Goal: Task Accomplishment & Management: Manage account settings

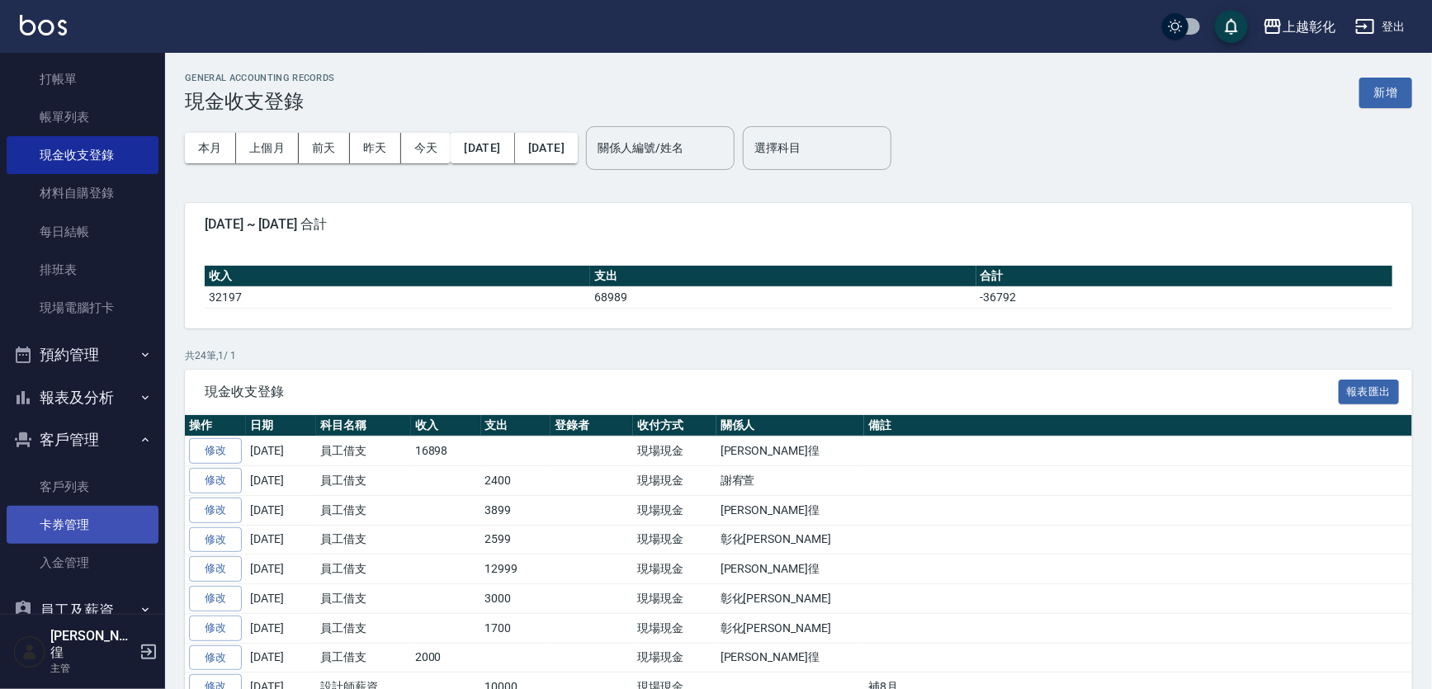
scroll to position [74, 0]
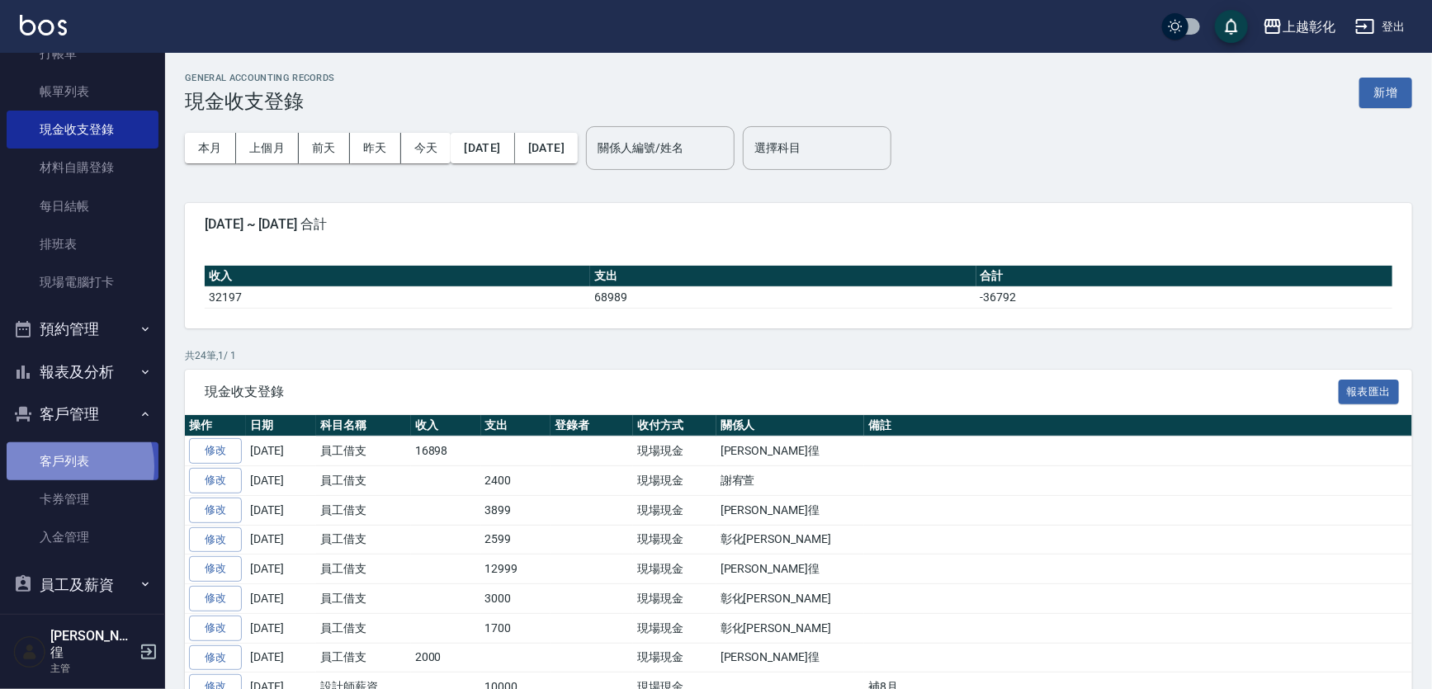
click at [62, 466] on link "客戶列表" at bounding box center [83, 461] width 152 height 38
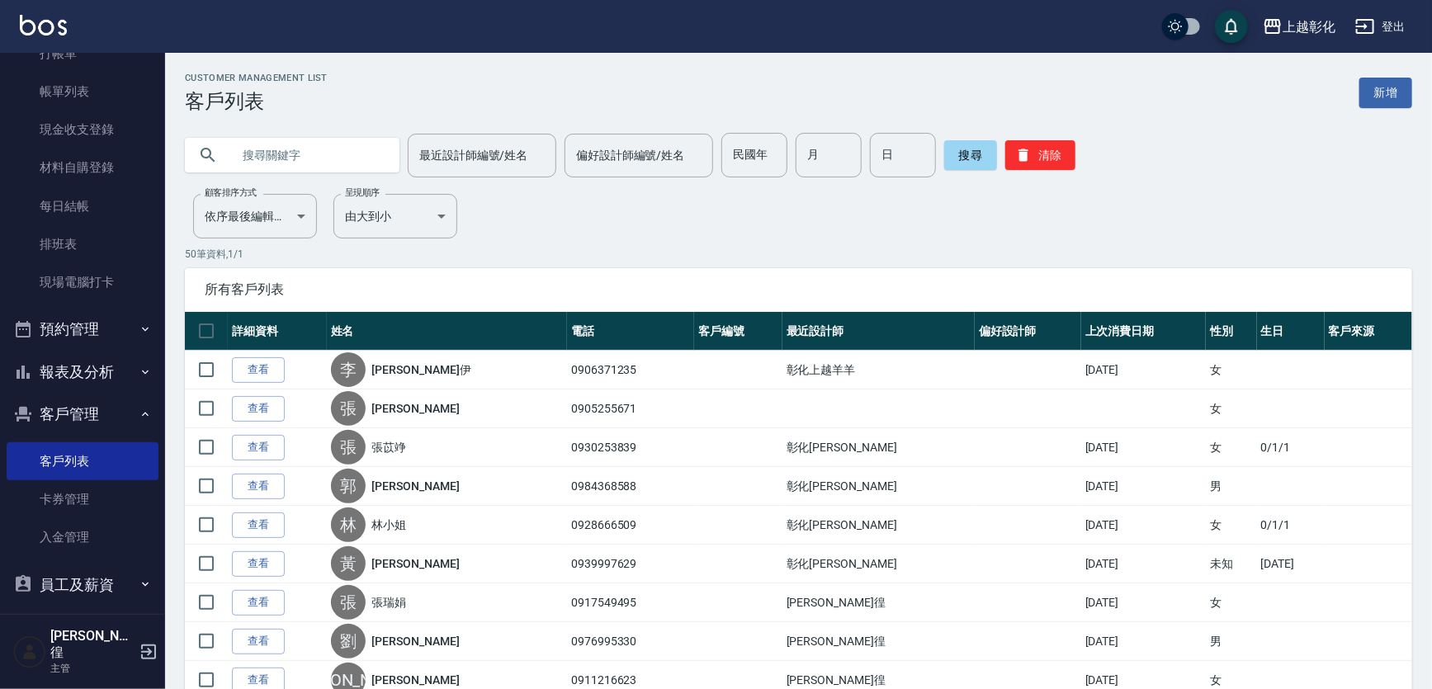
click at [297, 164] on input "text" at bounding box center [308, 155] width 155 height 45
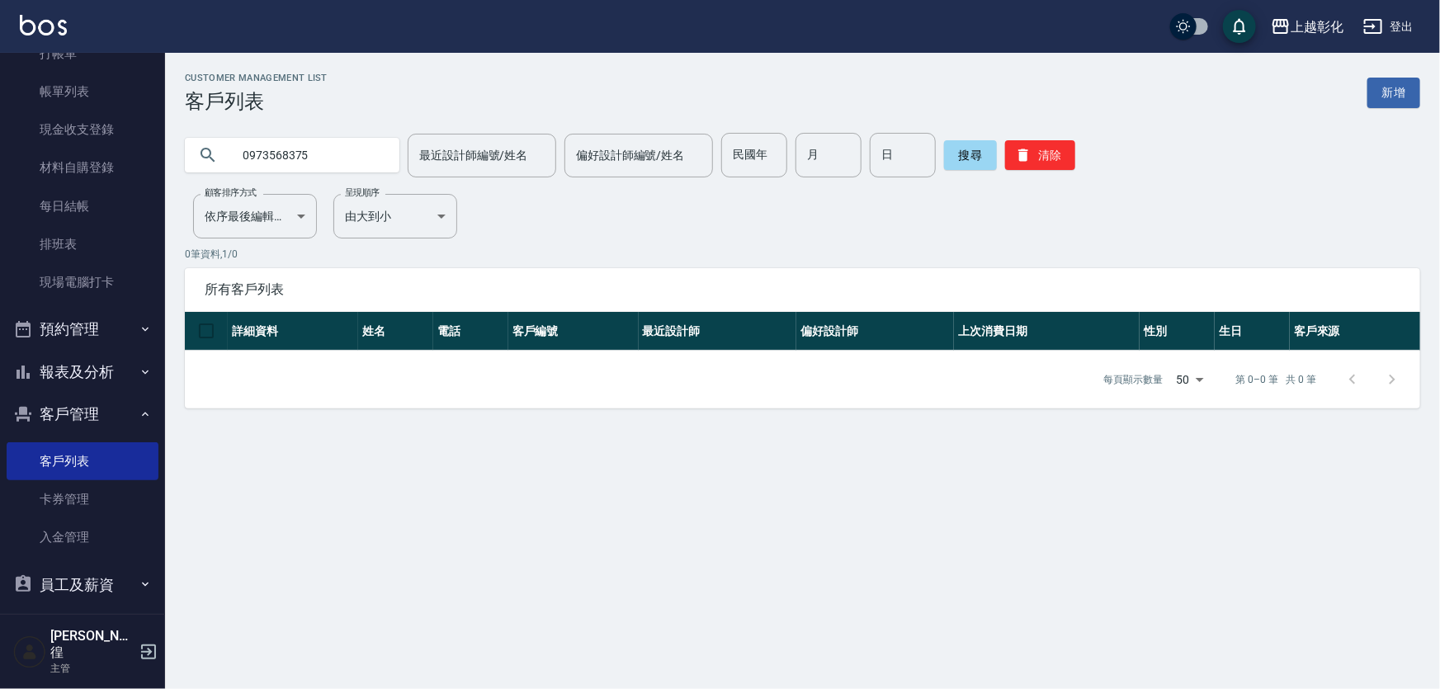
click at [362, 150] on input "0973568375" at bounding box center [308, 155] width 155 height 45
drag, startPoint x: 270, startPoint y: 155, endPoint x: 297, endPoint y: 158, distance: 27.3
click at [271, 155] on input "0973568375" at bounding box center [308, 155] width 155 height 45
drag, startPoint x: 272, startPoint y: 153, endPoint x: 348, endPoint y: 153, distance: 75.9
click at [275, 153] on input "0973568375" at bounding box center [308, 155] width 155 height 45
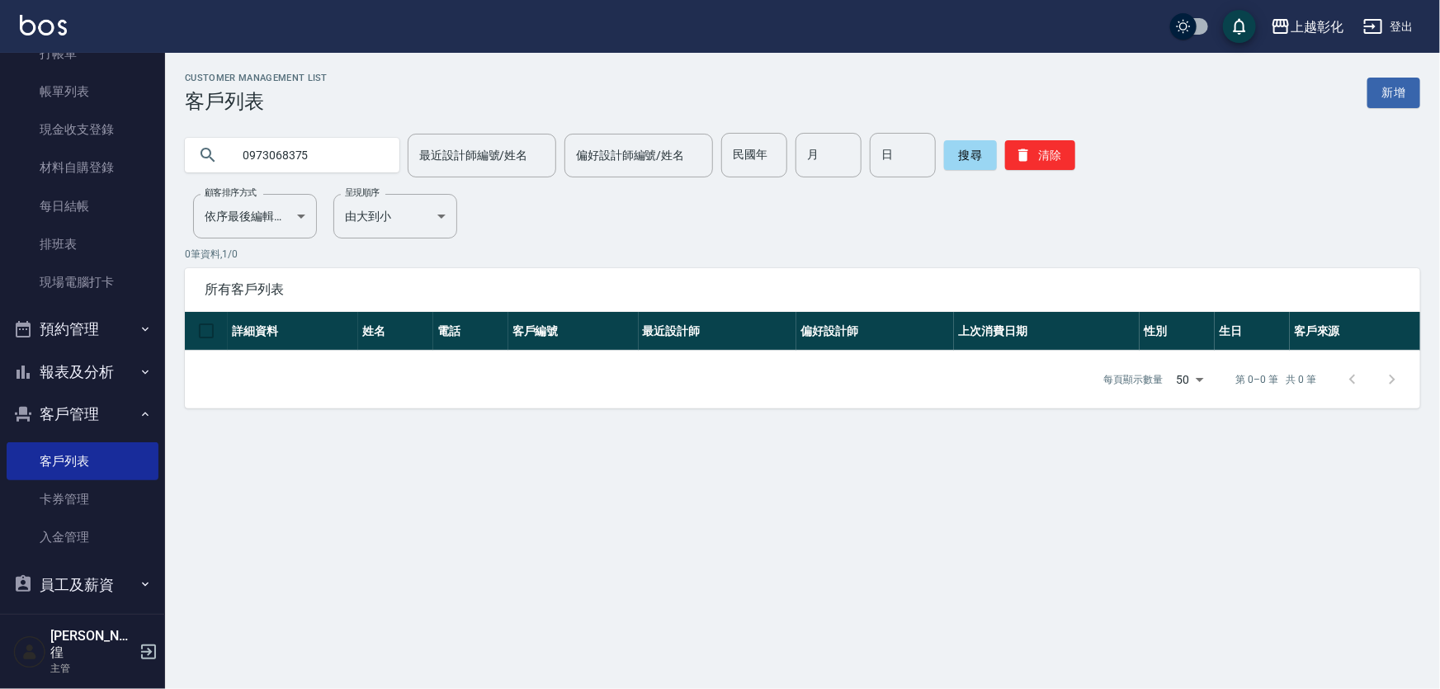
click at [327, 148] on input "0973068375" at bounding box center [308, 155] width 155 height 45
type input "0973068375"
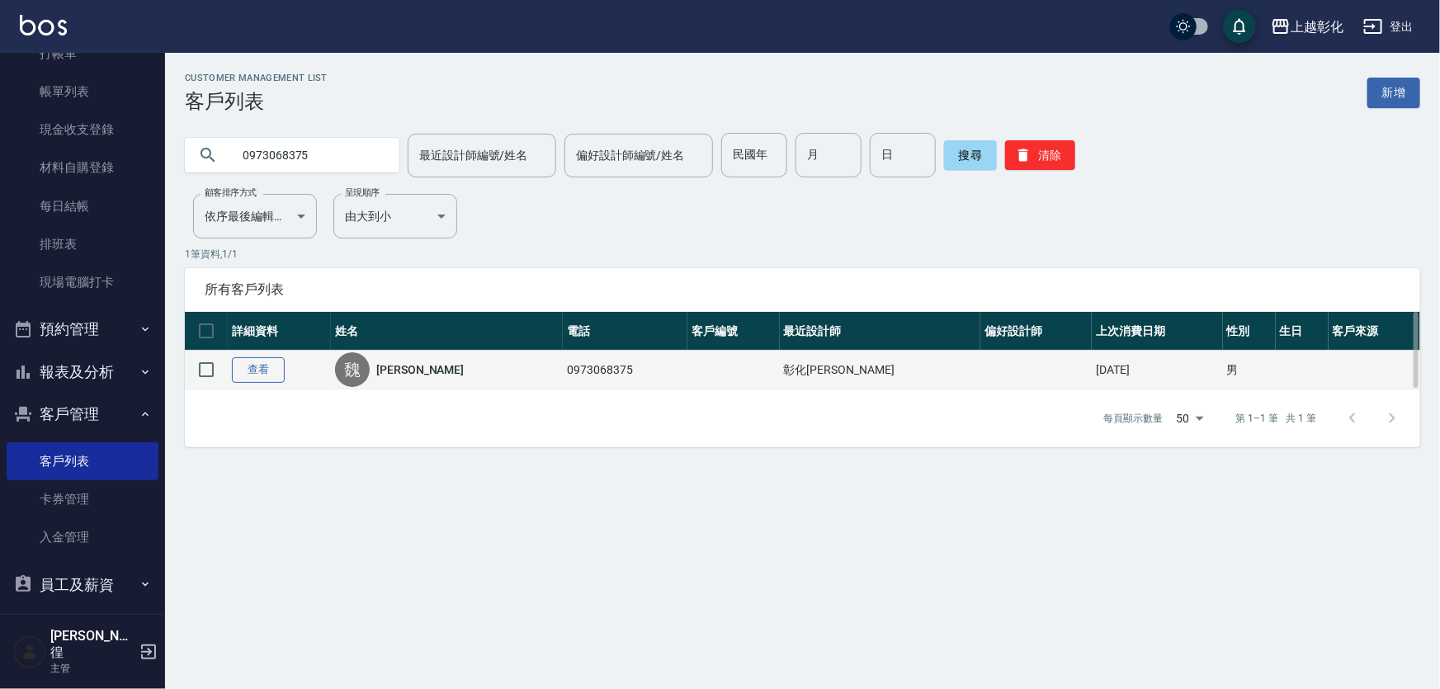
click at [252, 360] on link "查看" at bounding box center [258, 370] width 53 height 26
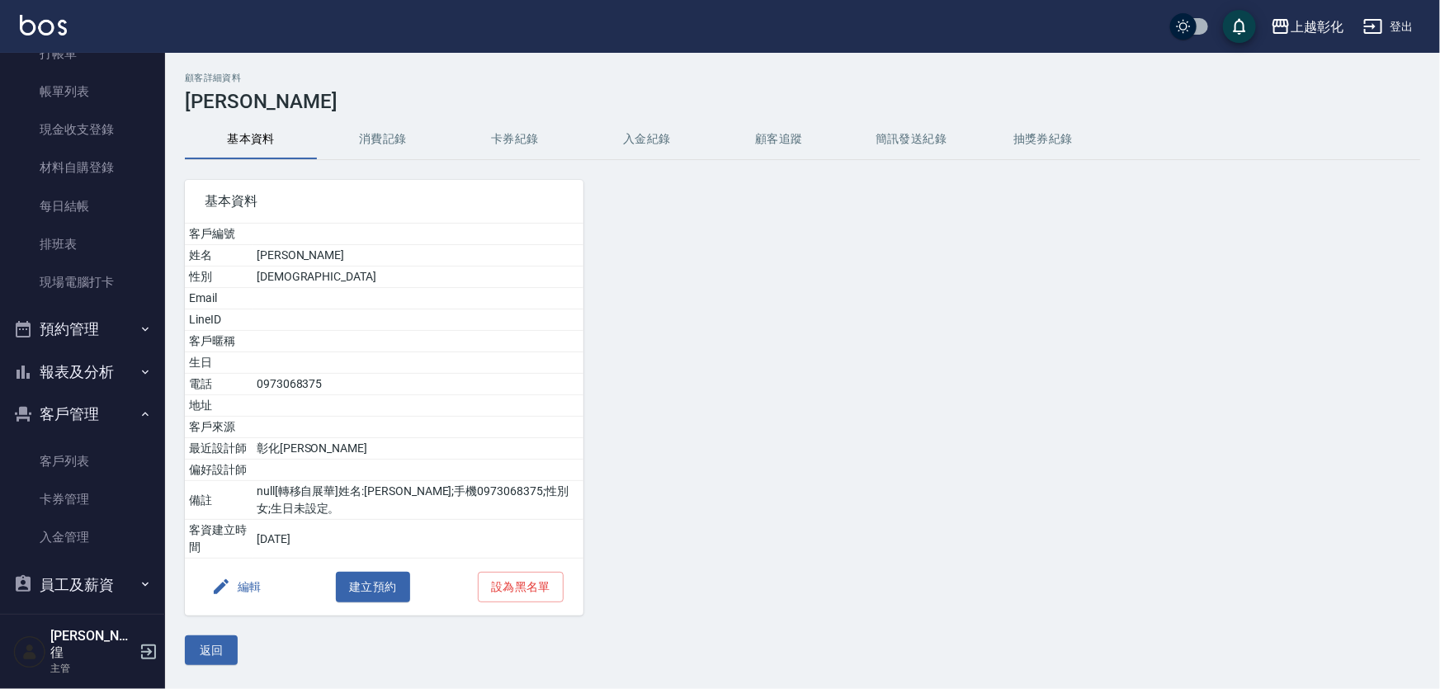
click at [654, 128] on button "入金紀錄" at bounding box center [647, 140] width 132 height 40
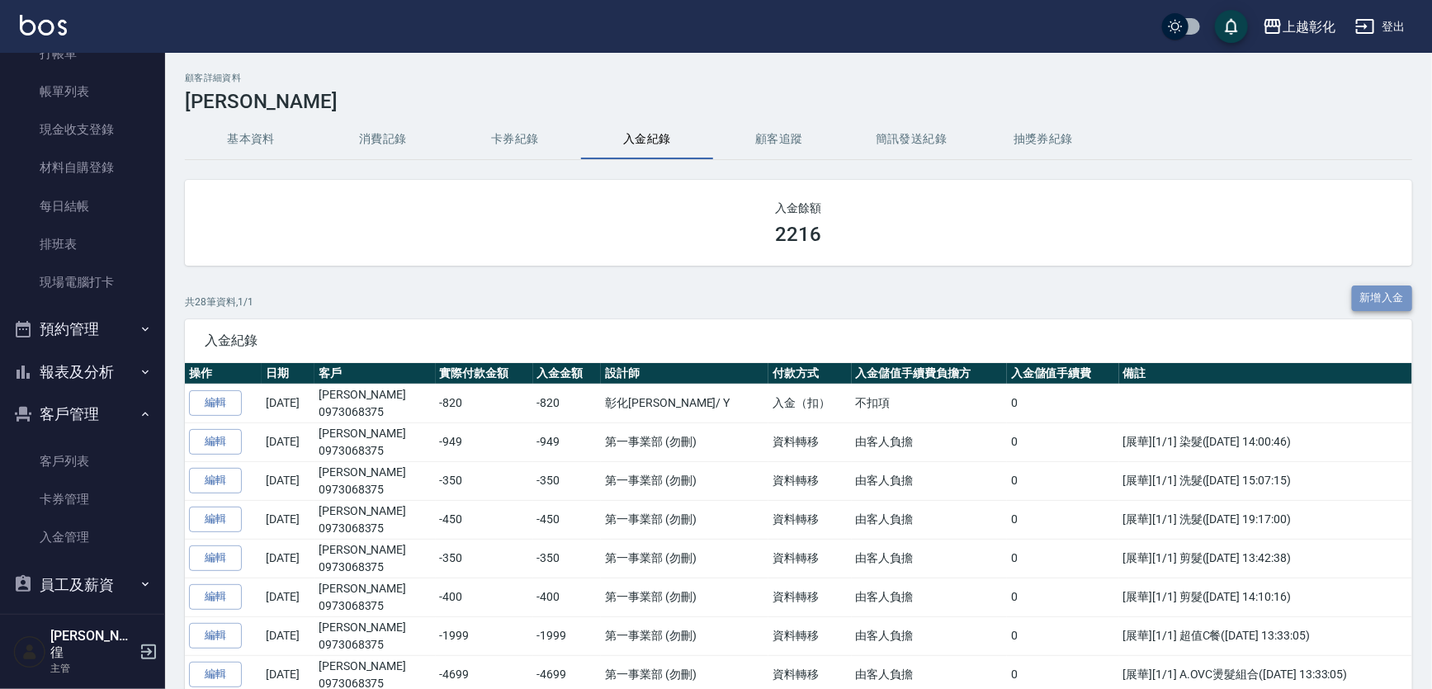
click at [1378, 295] on button "新增入金" at bounding box center [1382, 298] width 61 height 26
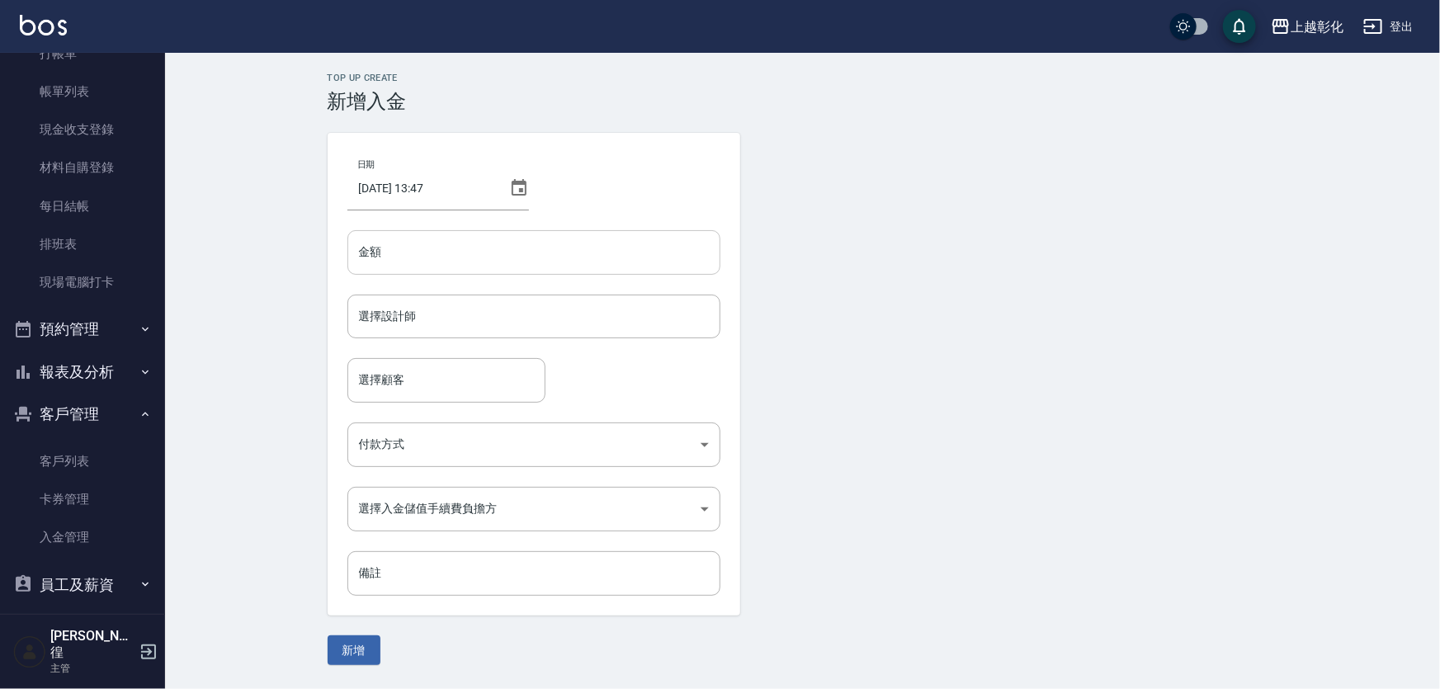
click at [524, 255] on input "金額" at bounding box center [533, 252] width 373 height 45
type input "-3"
type input "-350"
drag, startPoint x: 424, startPoint y: 321, endPoint x: 430, endPoint y: 314, distance: 9.4
click at [427, 318] on input "選擇設計師" at bounding box center [534, 316] width 358 height 29
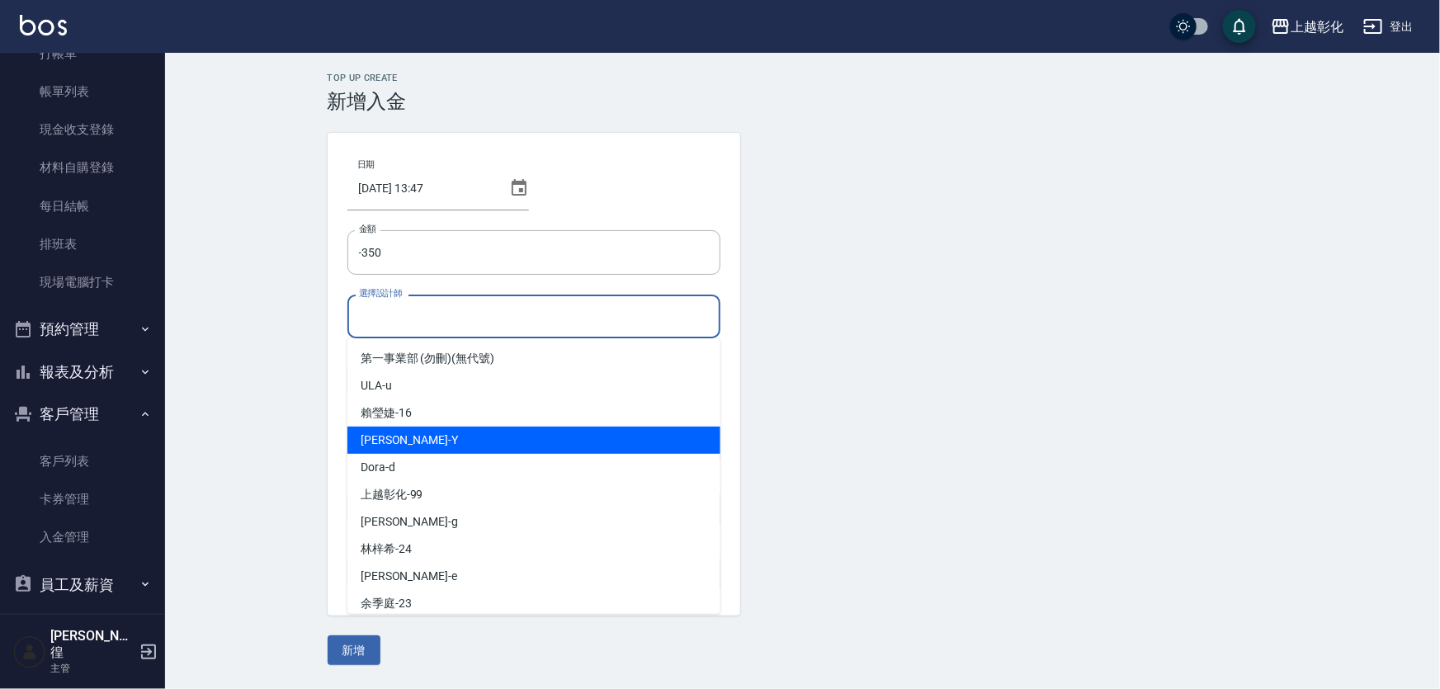
click at [419, 436] on div "[PERSON_NAME]" at bounding box center [533, 440] width 373 height 27
type input "[PERSON_NAME]-Y"
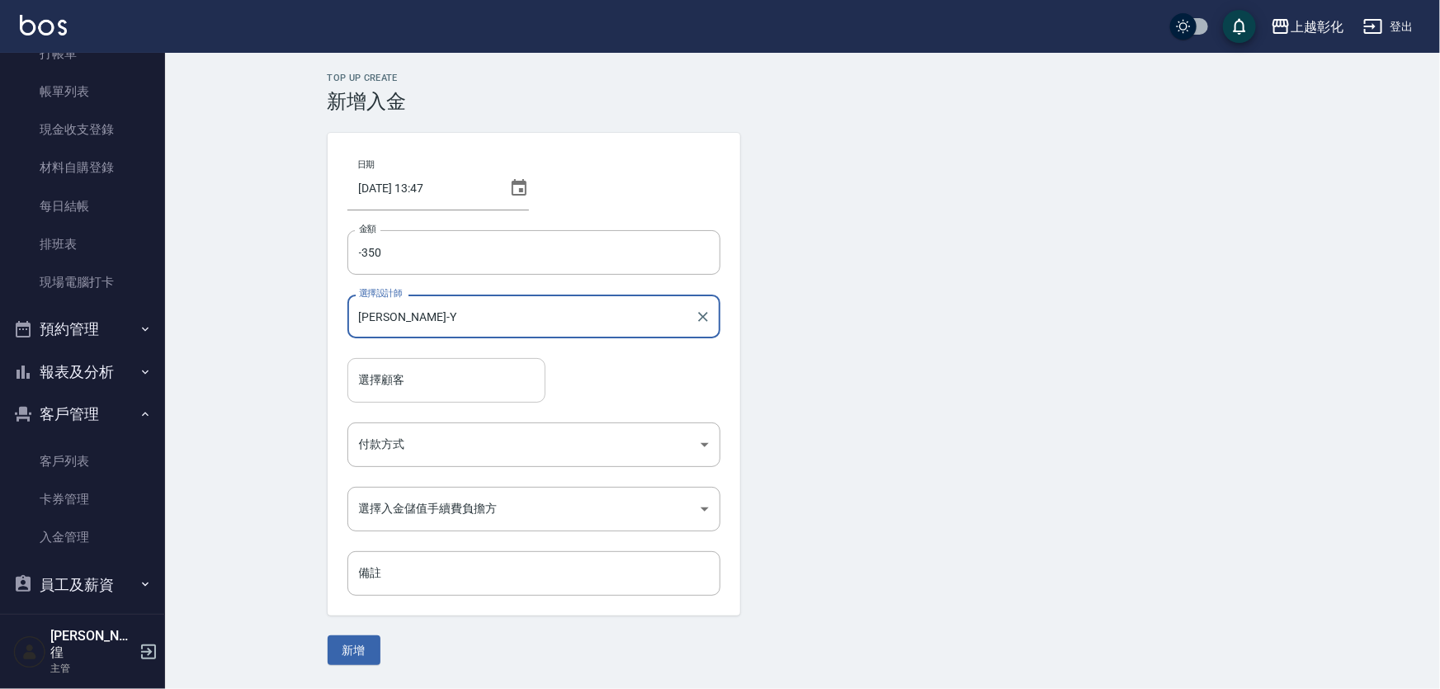
click at [412, 388] on input "選擇顧客" at bounding box center [446, 380] width 183 height 29
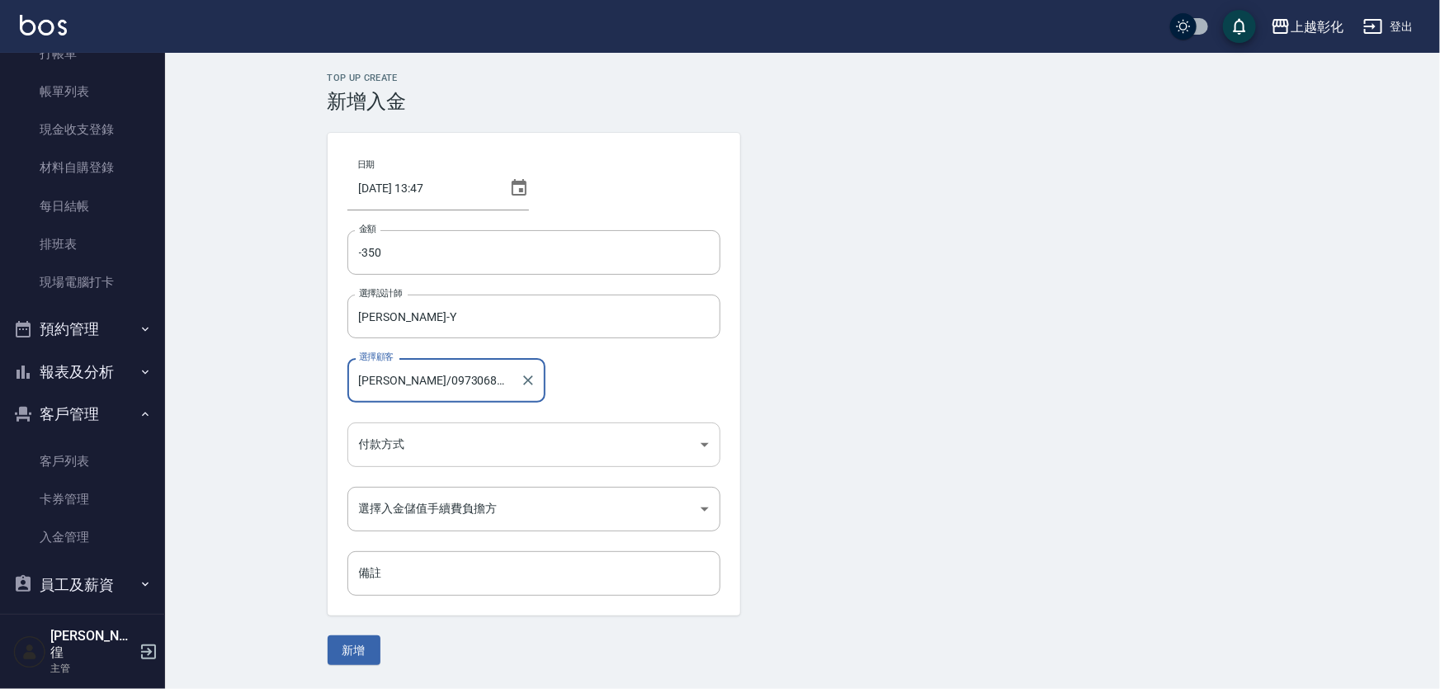
type input "[PERSON_NAME]/0973068375"
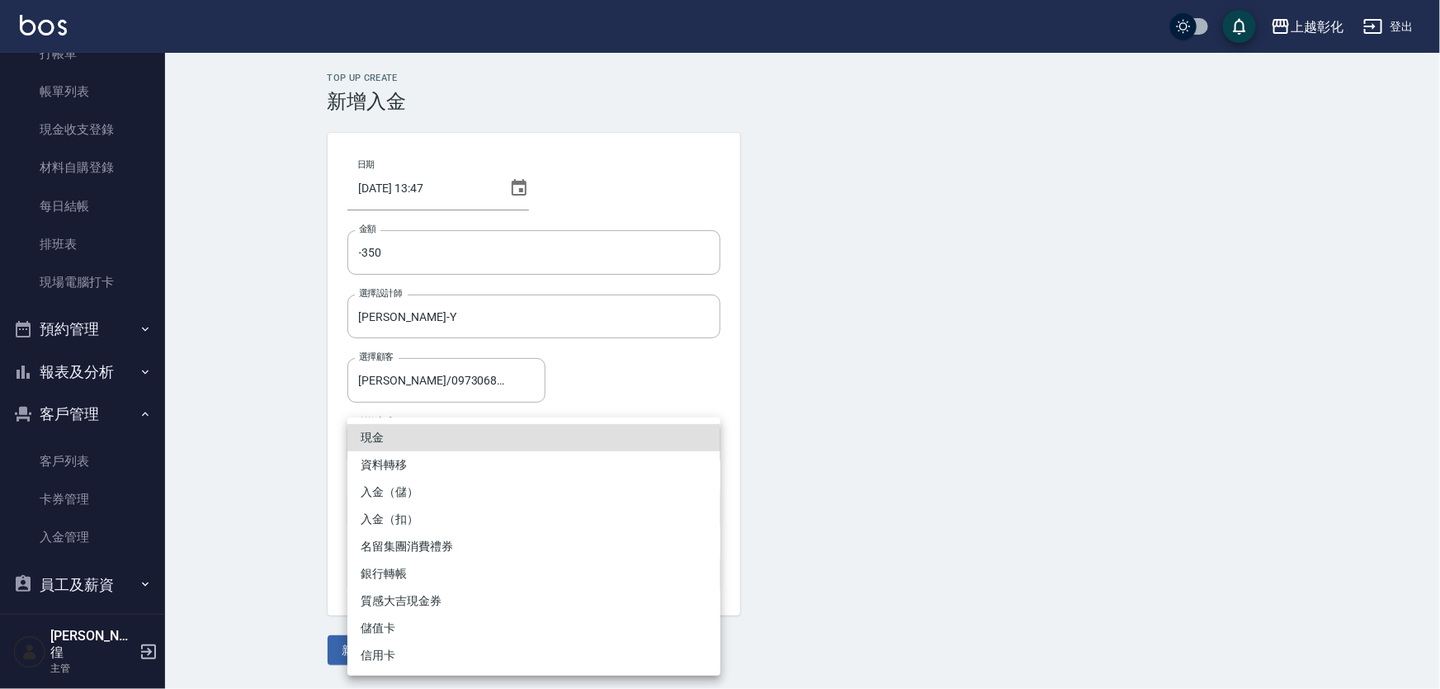
click at [454, 434] on body "上越彰化 登出 櫃檯作業 打帳單 帳單列表 現金收支登錄 材料自購登錄 每日結帳 排班表 現場電腦打卡 預約管理 預約管理 單日預約紀錄 單週預約紀錄 報表及…" at bounding box center [720, 344] width 1440 height 689
click at [412, 517] on li "入金（扣）" at bounding box center [533, 519] width 373 height 27
type input "入金（扣）"
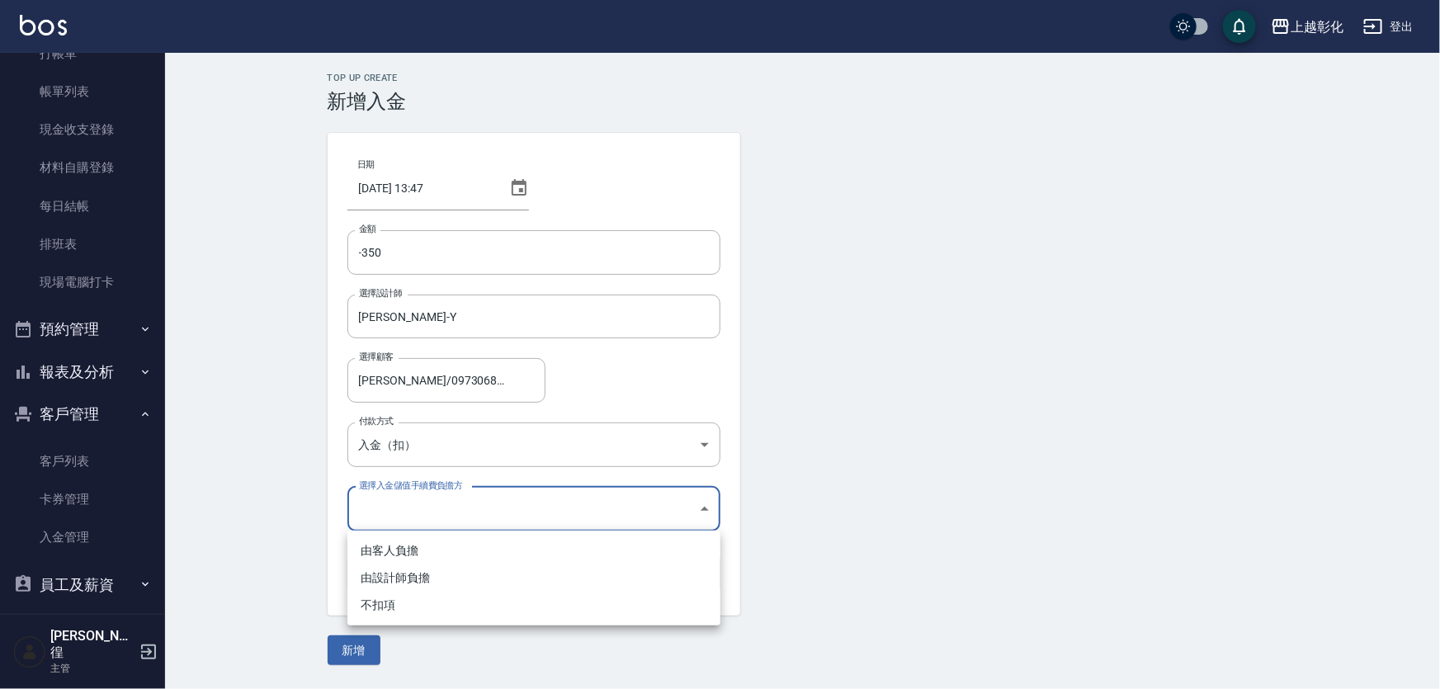
click at [427, 503] on body "上越彰化 登出 櫃檯作業 打帳單 帳單列表 現金收支登錄 材料自購登錄 每日結帳 排班表 現場電腦打卡 預約管理 預約管理 單日預約紀錄 單週預約紀錄 報表及…" at bounding box center [720, 344] width 1440 height 689
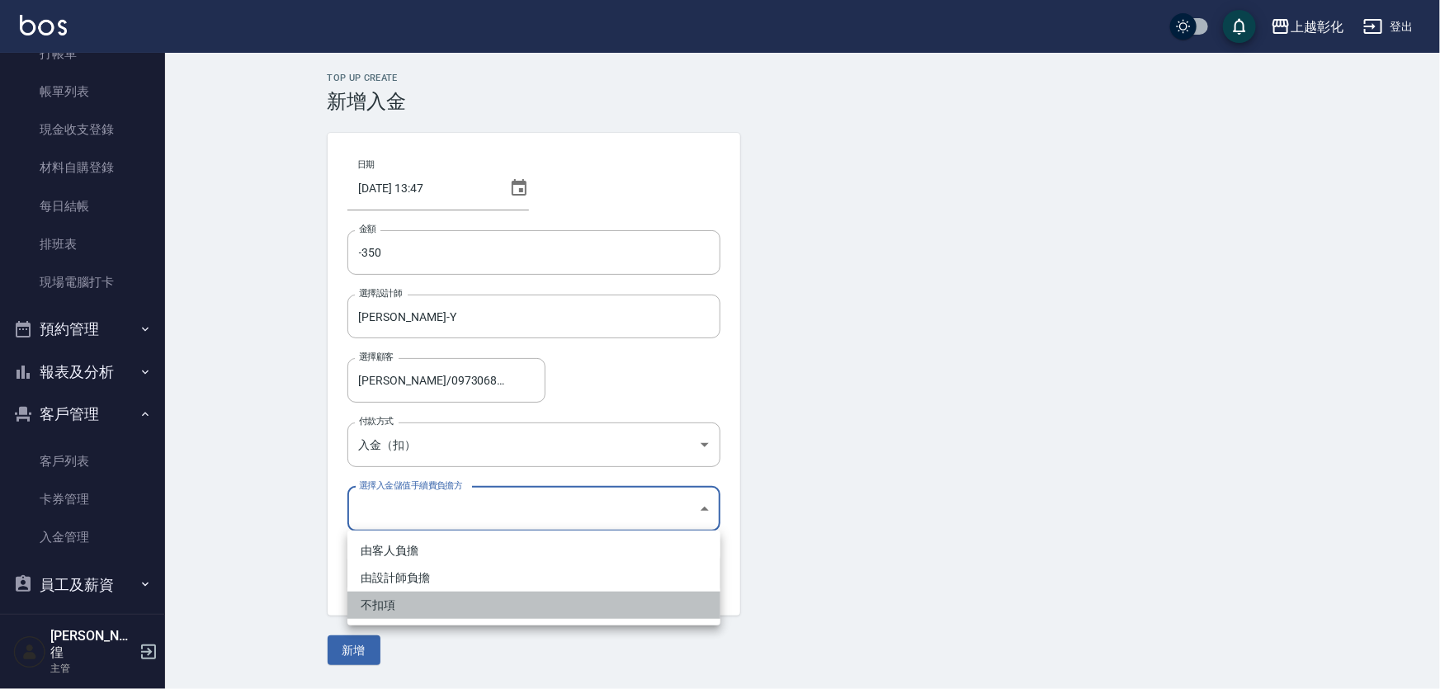
drag, startPoint x: 385, startPoint y: 602, endPoint x: 436, endPoint y: 586, distance: 53.8
click at [385, 602] on li "不扣項" at bounding box center [533, 605] width 373 height 27
type input "WITHOUTHANDLINGFEE"
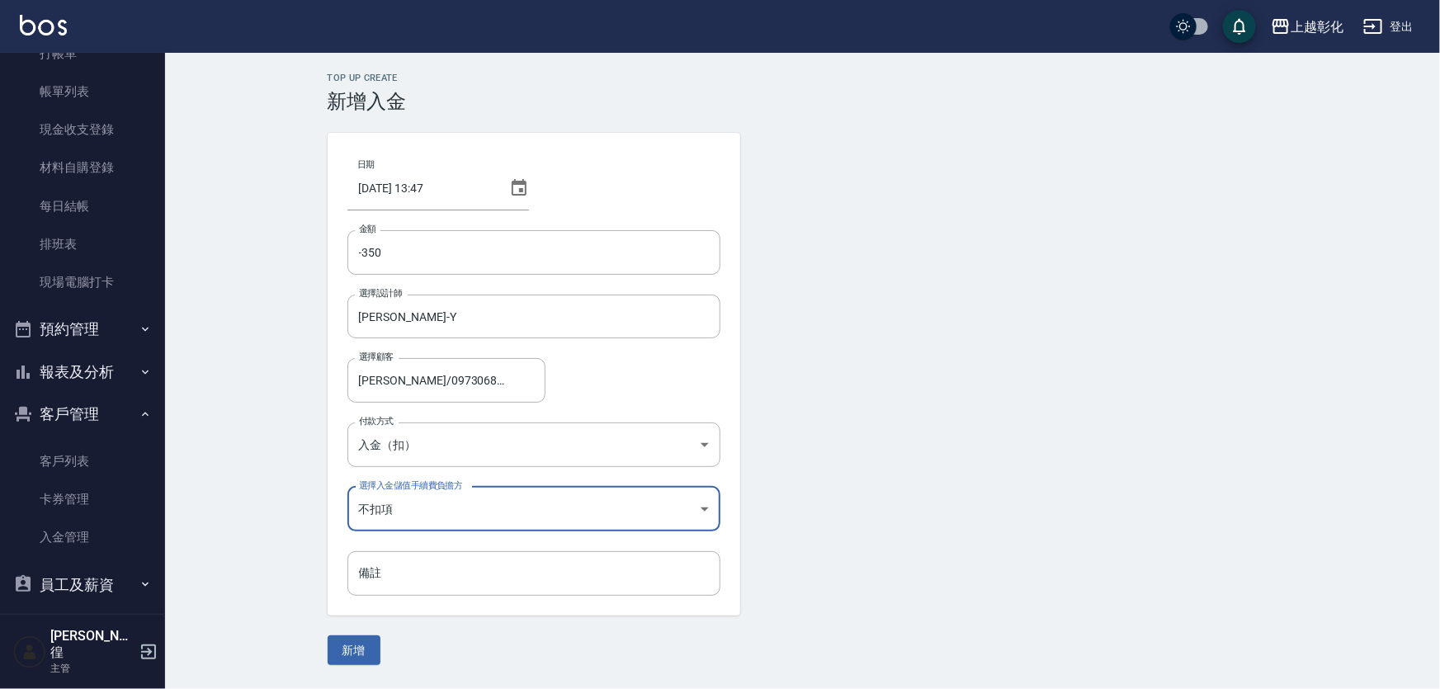
drag, startPoint x: 354, startPoint y: 660, endPoint x: 368, endPoint y: 639, distance: 25.6
click at [354, 660] on button "新增" at bounding box center [354, 650] width 53 height 31
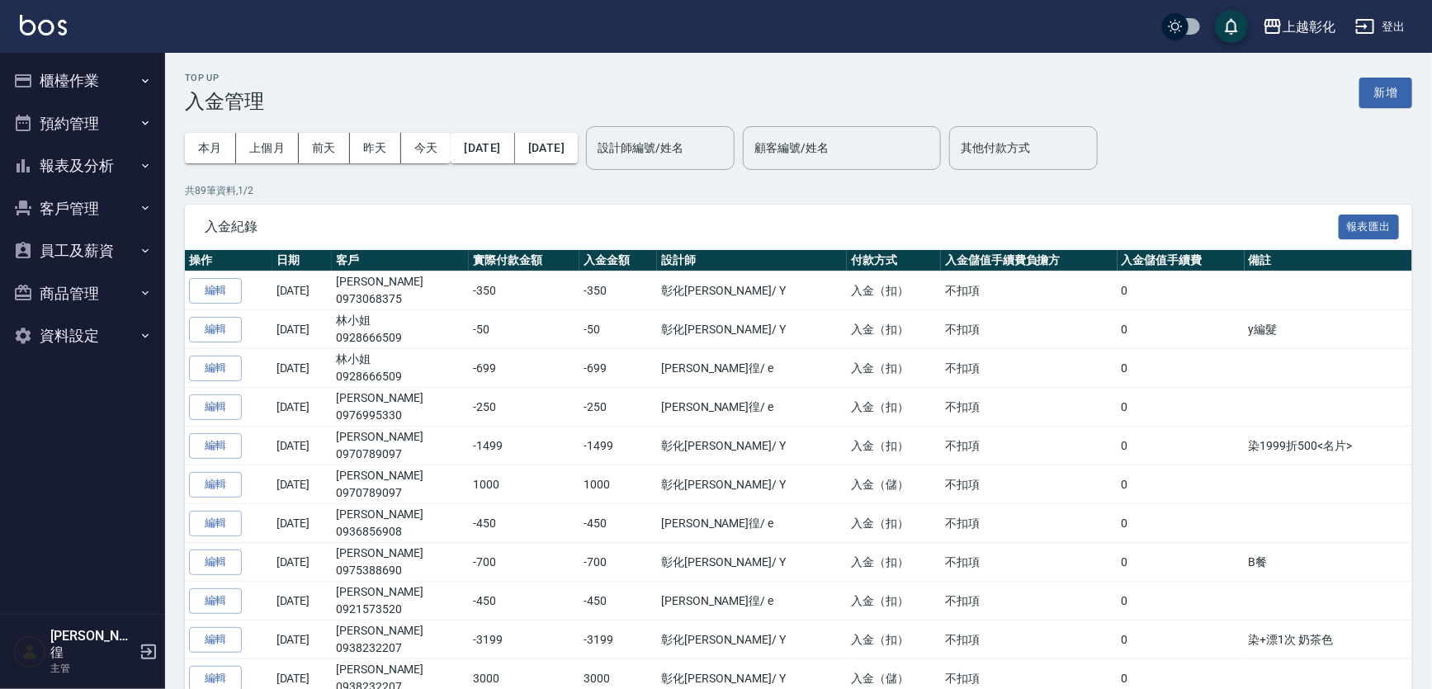
click at [58, 203] on button "客戶管理" at bounding box center [83, 208] width 152 height 43
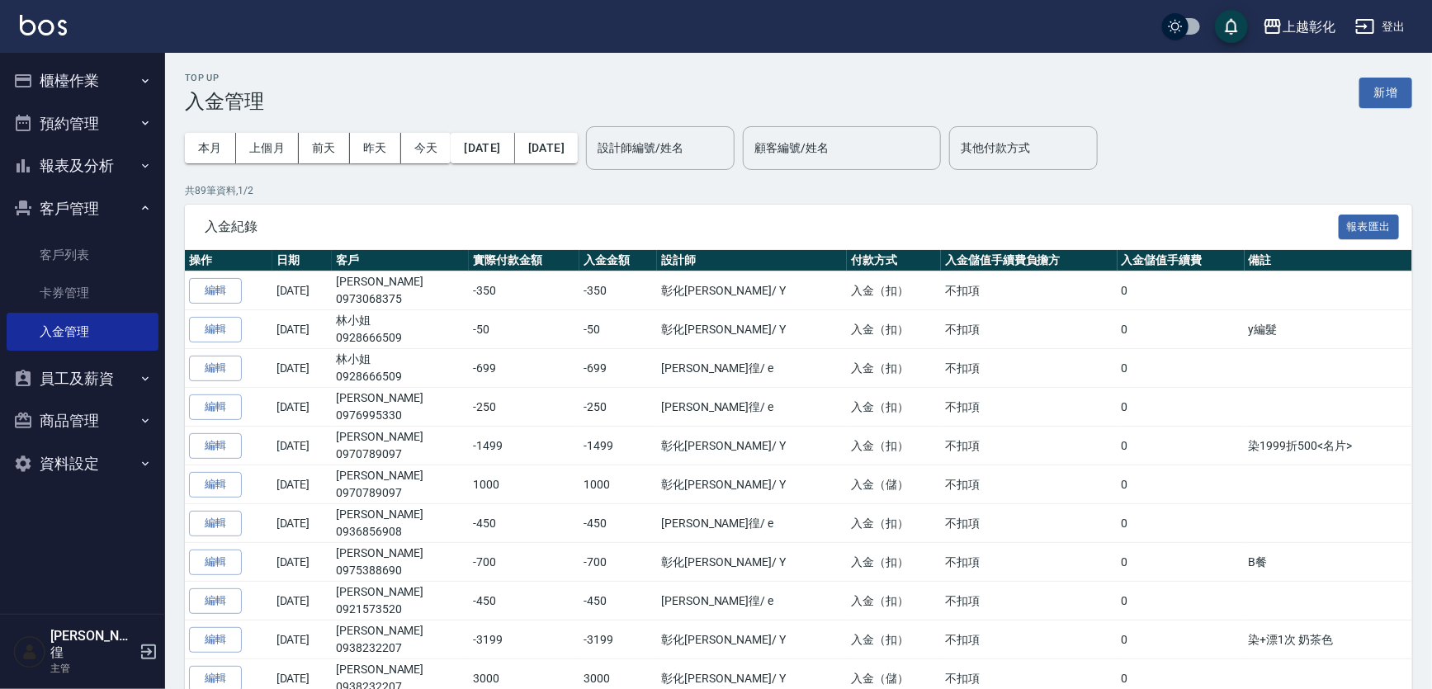
click at [74, 233] on ul "客戶列表 卡券管理 入金管理" at bounding box center [83, 293] width 152 height 128
click at [83, 245] on link "客戶列表" at bounding box center [83, 255] width 152 height 38
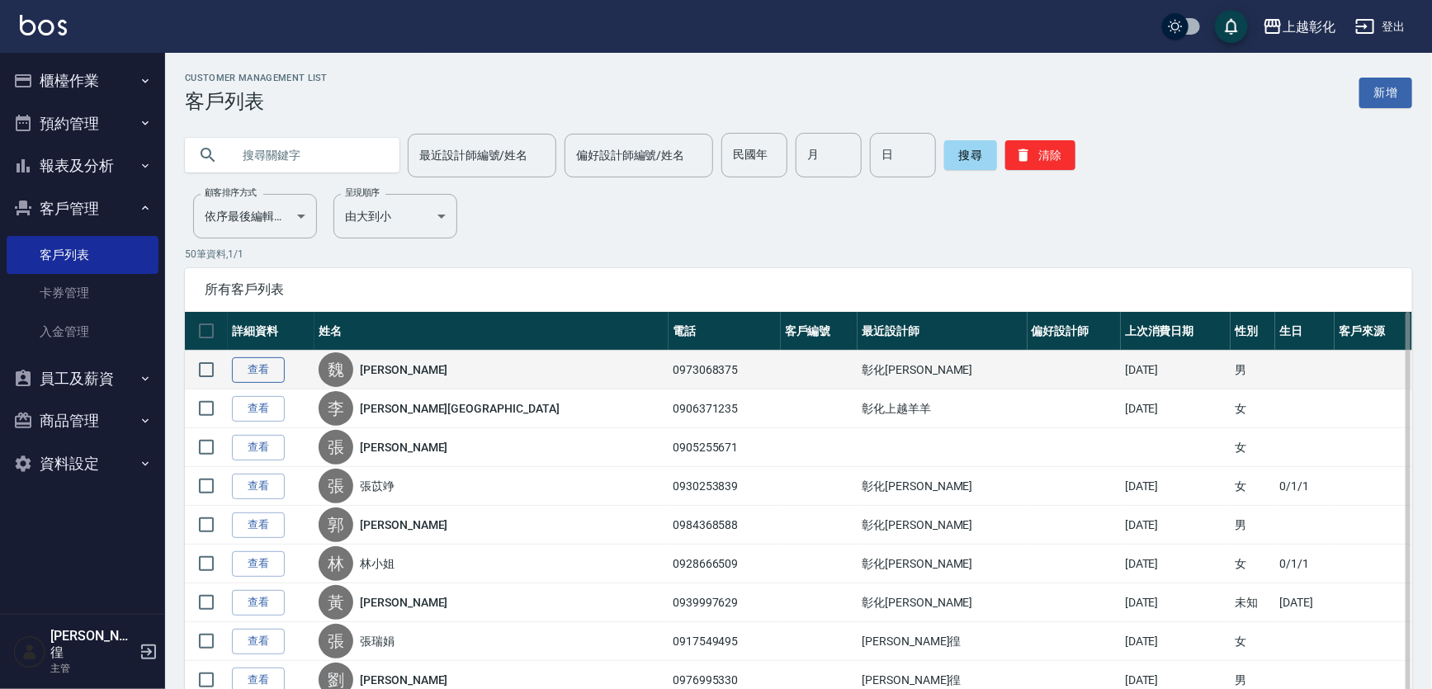
click at [254, 366] on link "查看" at bounding box center [258, 370] width 53 height 26
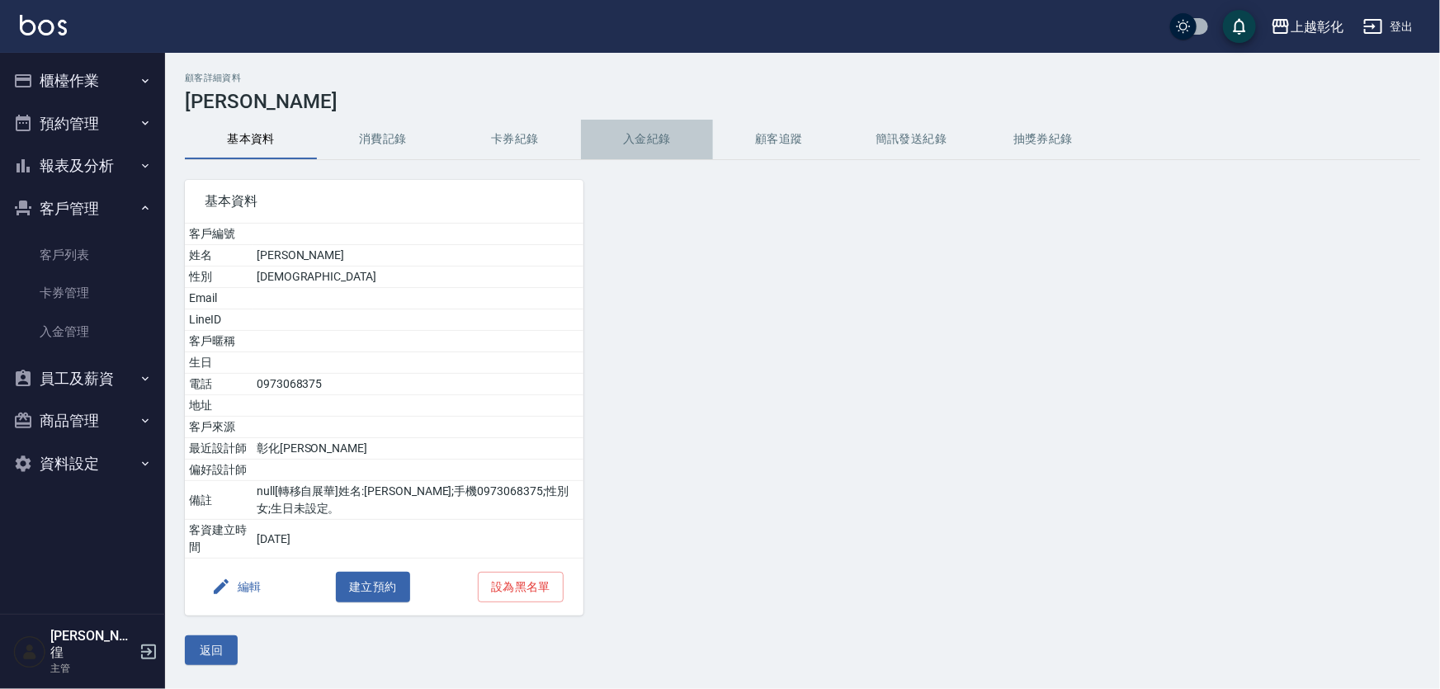
click at [647, 130] on button "入金紀錄" at bounding box center [647, 140] width 132 height 40
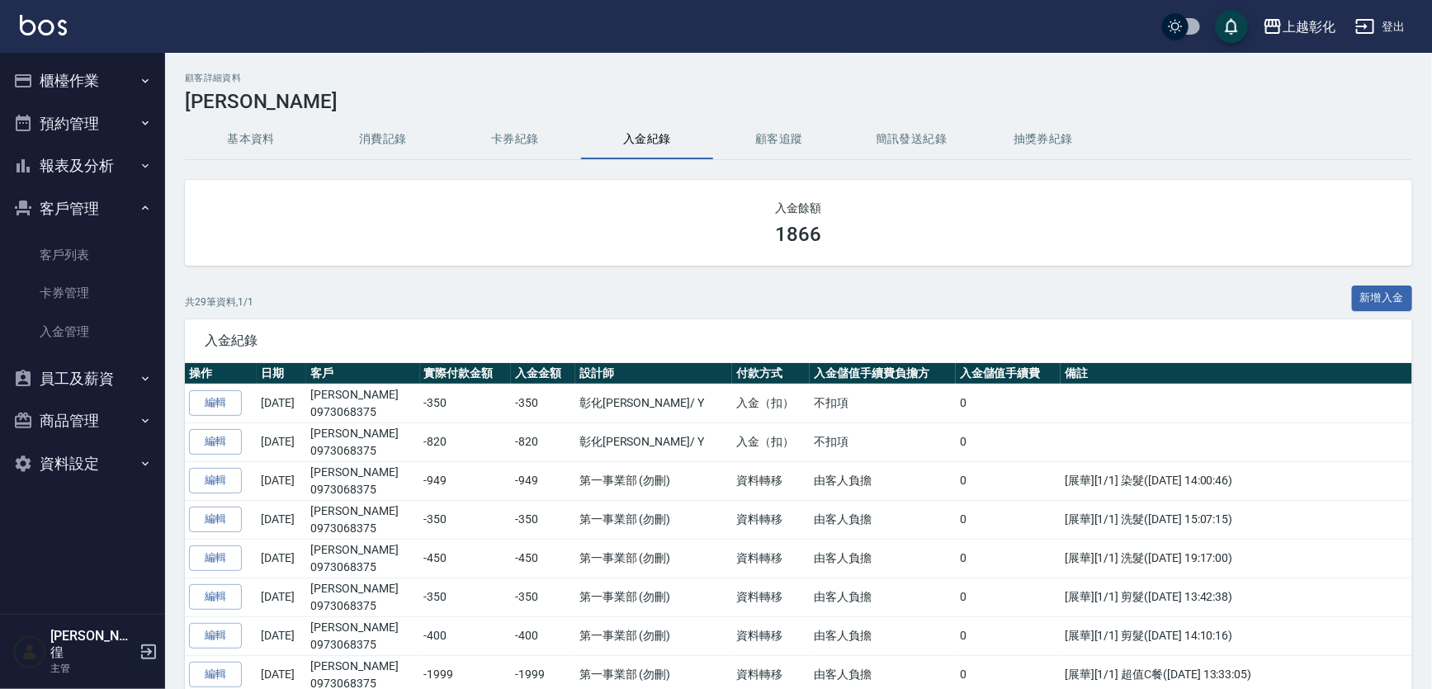
click at [602, 92] on h3 "[PERSON_NAME]" at bounding box center [798, 101] width 1227 height 23
